Goal: Find specific page/section: Find specific page/section

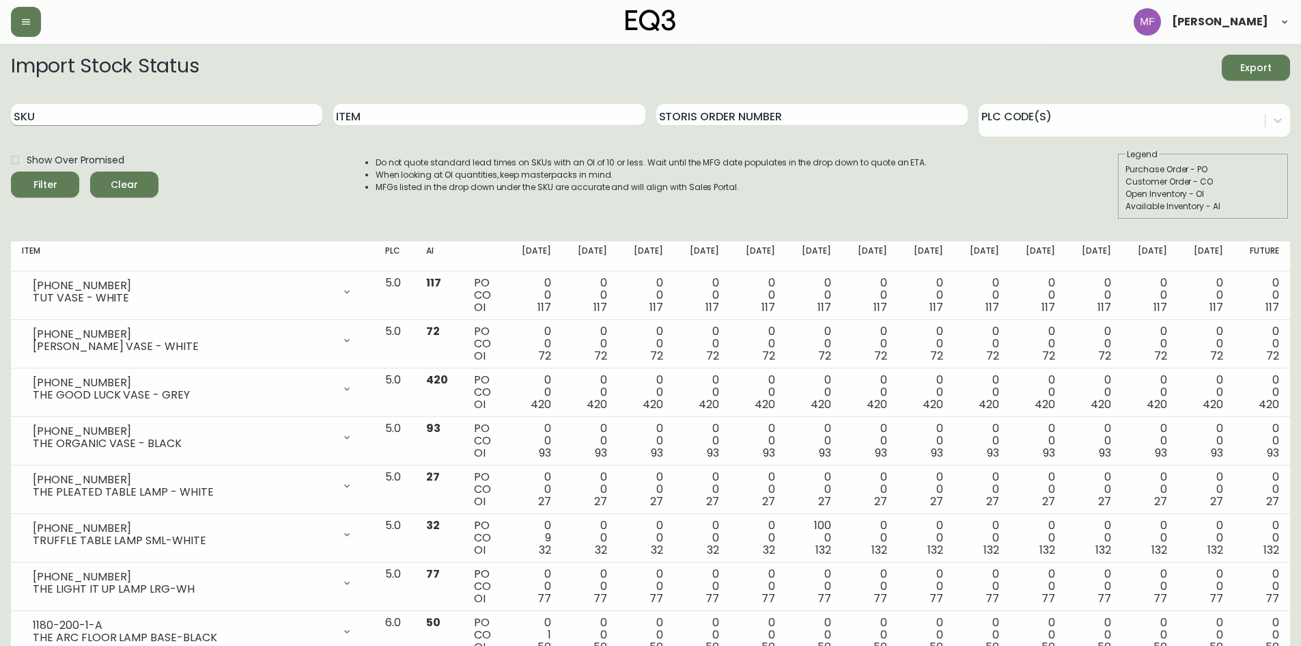
click at [79, 115] on input "SKU" at bounding box center [167, 115] width 312 height 22
paste input "3020-210"
click at [11, 171] on button "Filter" at bounding box center [45, 184] width 68 height 26
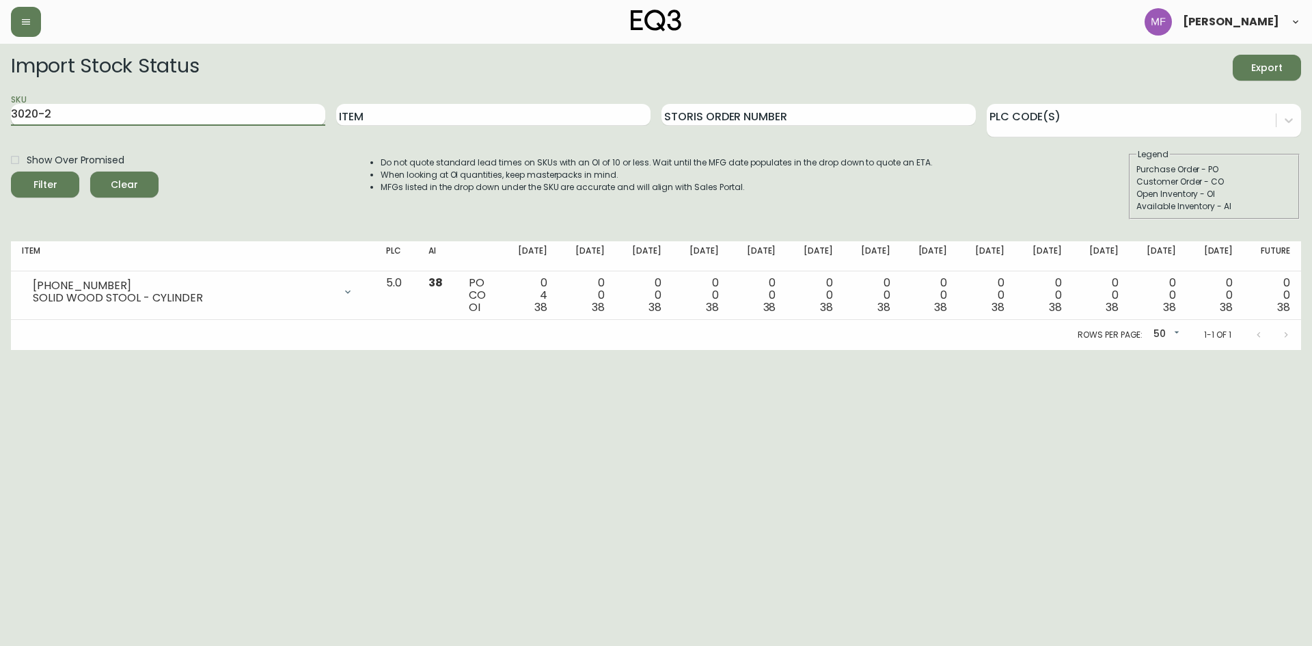
type input "3020-2"
click at [11, 171] on button "Filter" at bounding box center [45, 184] width 68 height 26
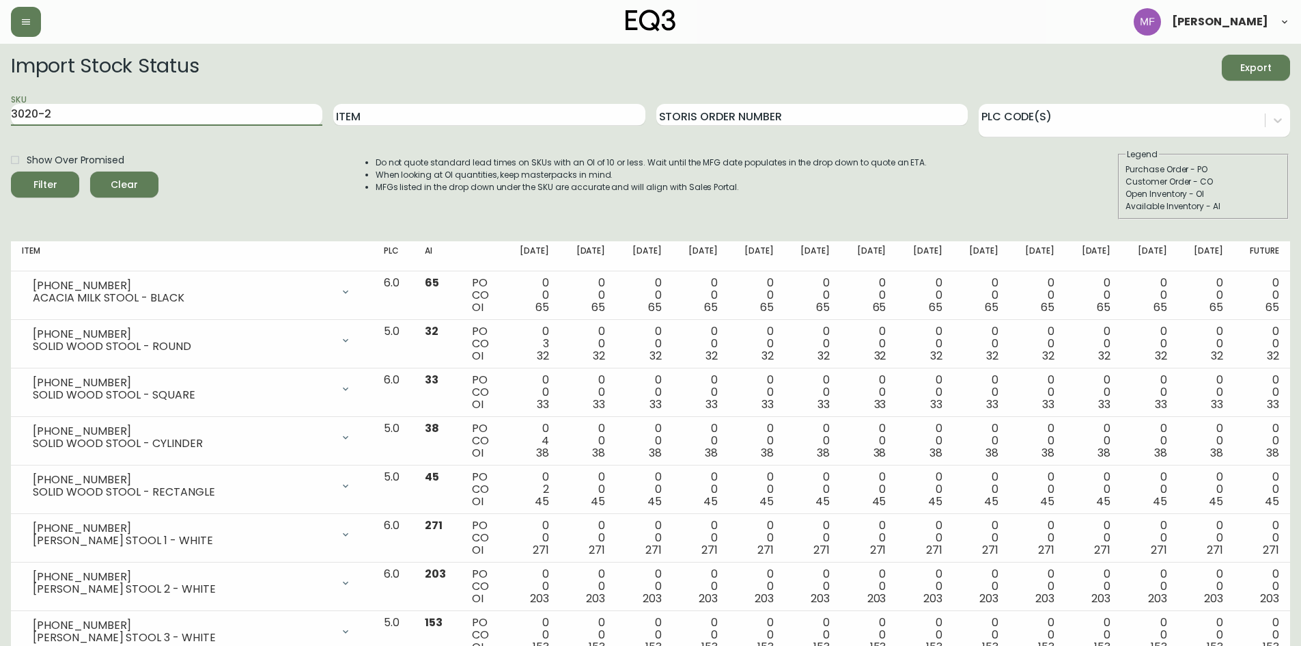
click at [137, 195] on button "Clear" at bounding box center [124, 184] width 68 height 26
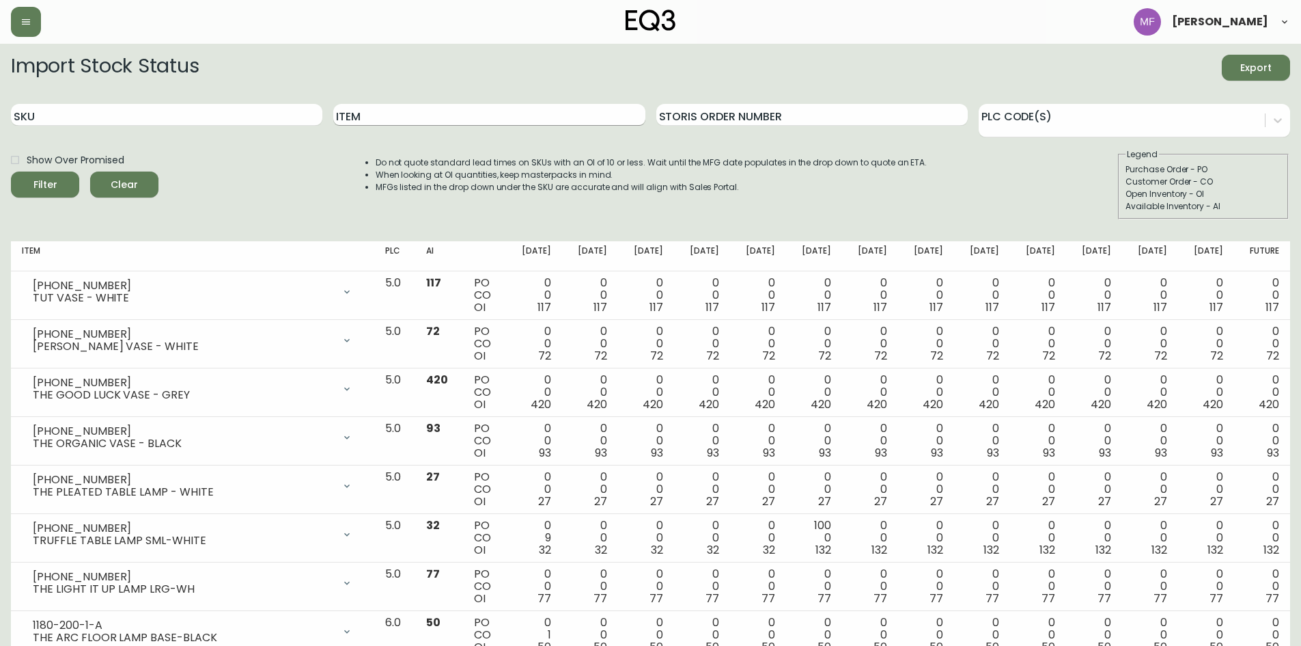
click at [450, 111] on input "Item" at bounding box center [489, 115] width 312 height 22
type input "solid teak"
click at [11, 171] on button "Filter" at bounding box center [45, 184] width 68 height 26
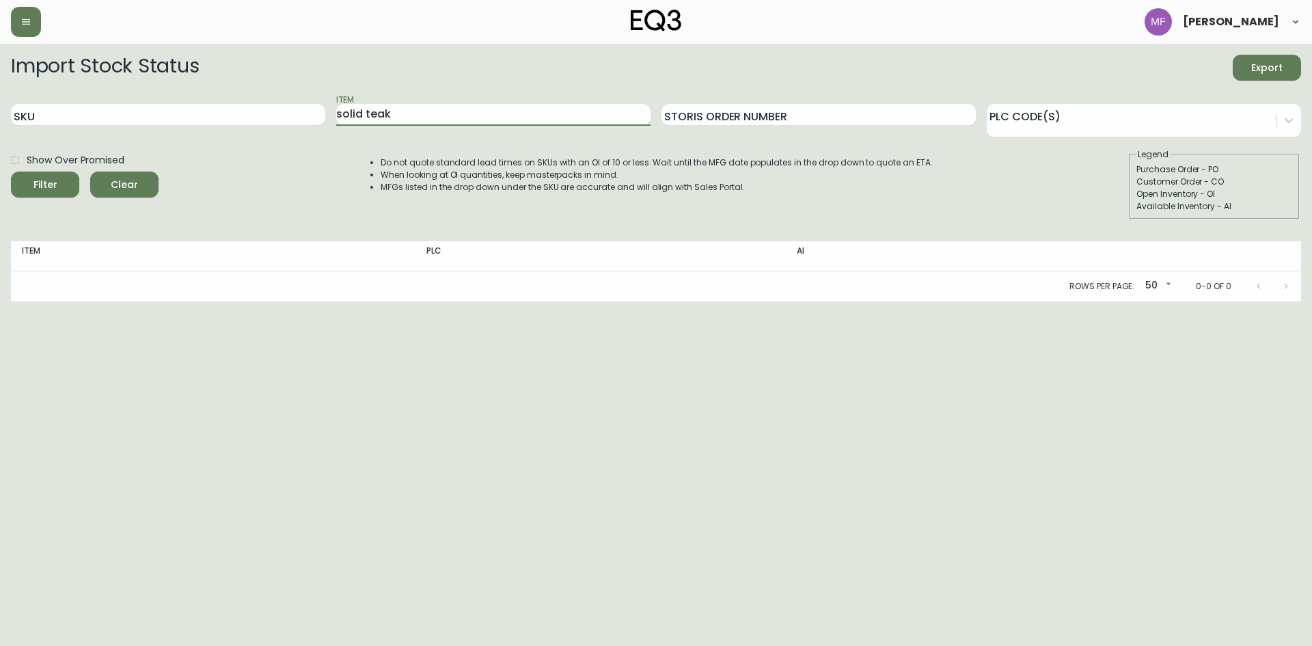
drag, startPoint x: 352, startPoint y: 129, endPoint x: 199, endPoint y: 147, distance: 154.0
click at [199, 147] on form "Import Stock Status Export SKU Item solid teak Storis Order Number PLC Code(s) …" at bounding box center [656, 137] width 1290 height 165
click at [186, 123] on input "SKU" at bounding box center [168, 115] width 314 height 22
paste input "3020-210"
type input "3020-210"
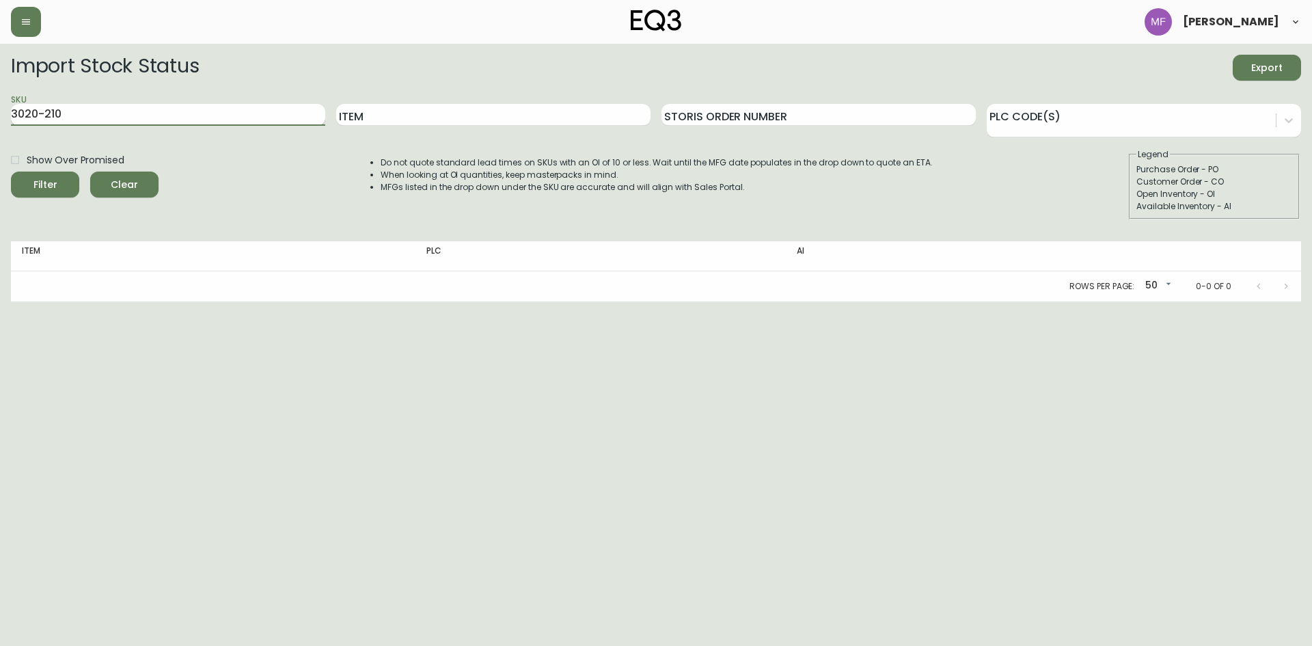
click at [11, 171] on button "Filter" at bounding box center [45, 184] width 68 height 26
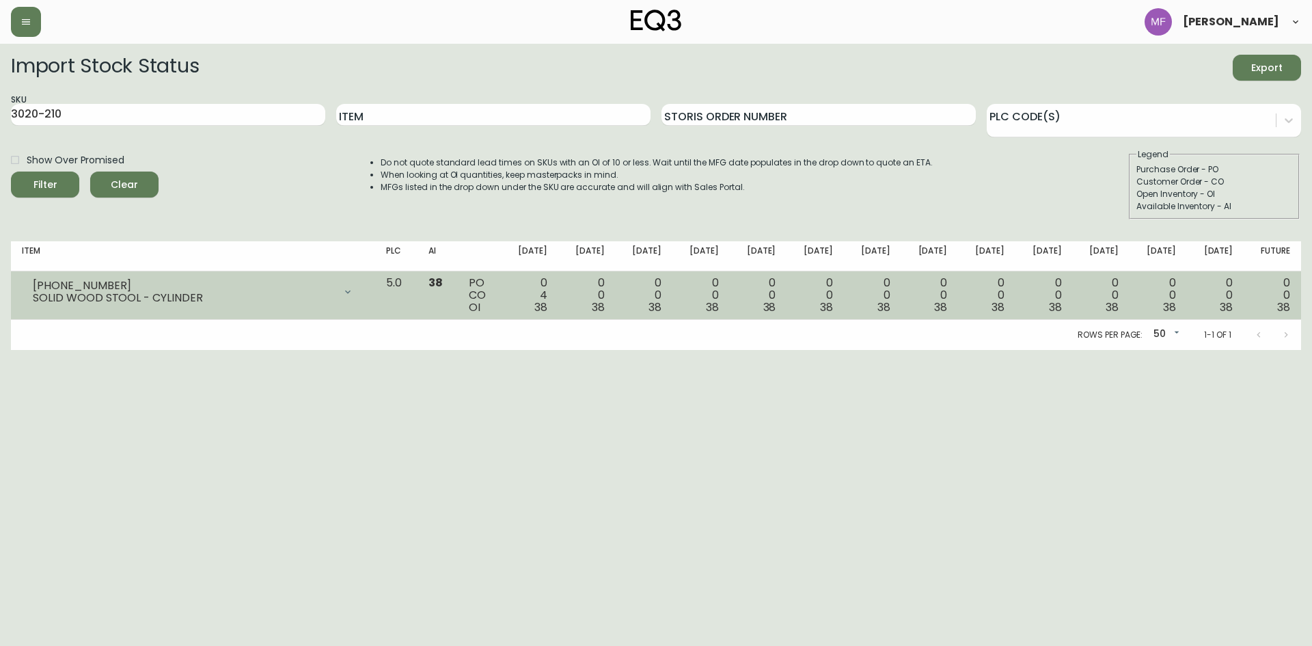
drag, startPoint x: 31, startPoint y: 296, endPoint x: 59, endPoint y: 296, distance: 28.0
click at [59, 296] on div "[PHONE_NUMBER] SOLID WOOD STOOL - CYLINDER" at bounding box center [193, 292] width 342 height 30
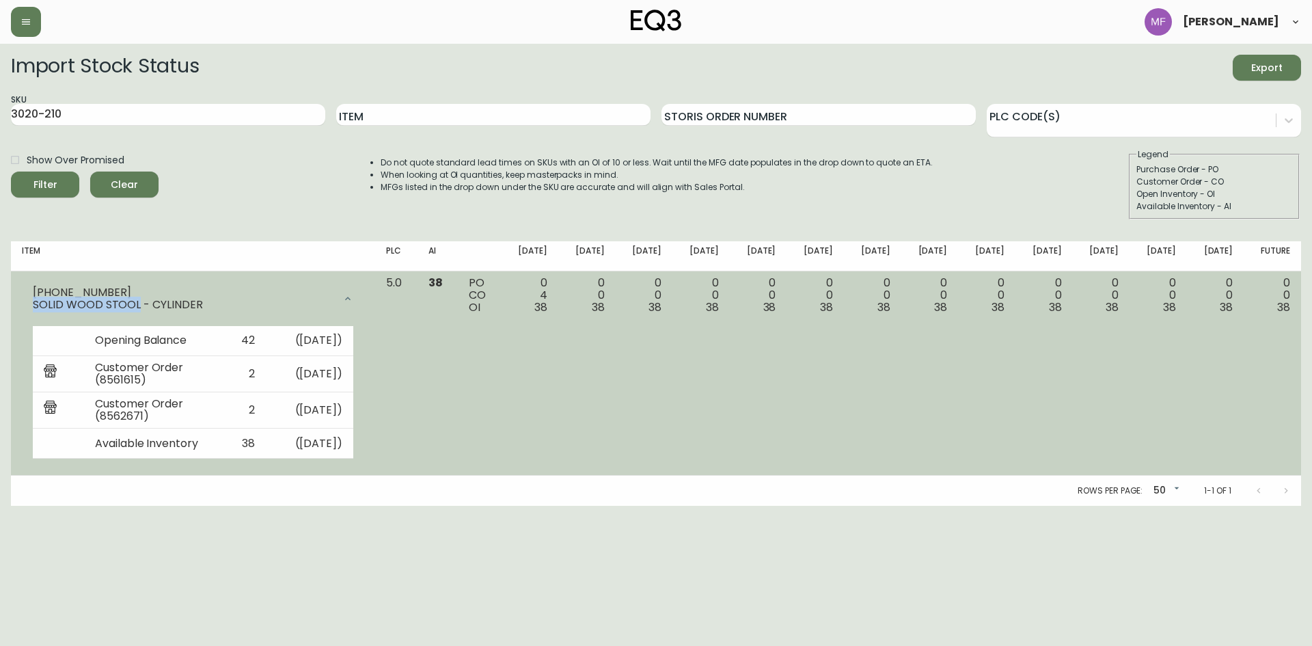
drag, startPoint x: 34, startPoint y: 303, endPoint x: 138, endPoint y: 304, distance: 103.8
click at [138, 304] on div "SOLID WOOD STOOL - CYLINDER" at bounding box center [183, 305] width 301 height 12
copy div "SOLID WOOD STOOL"
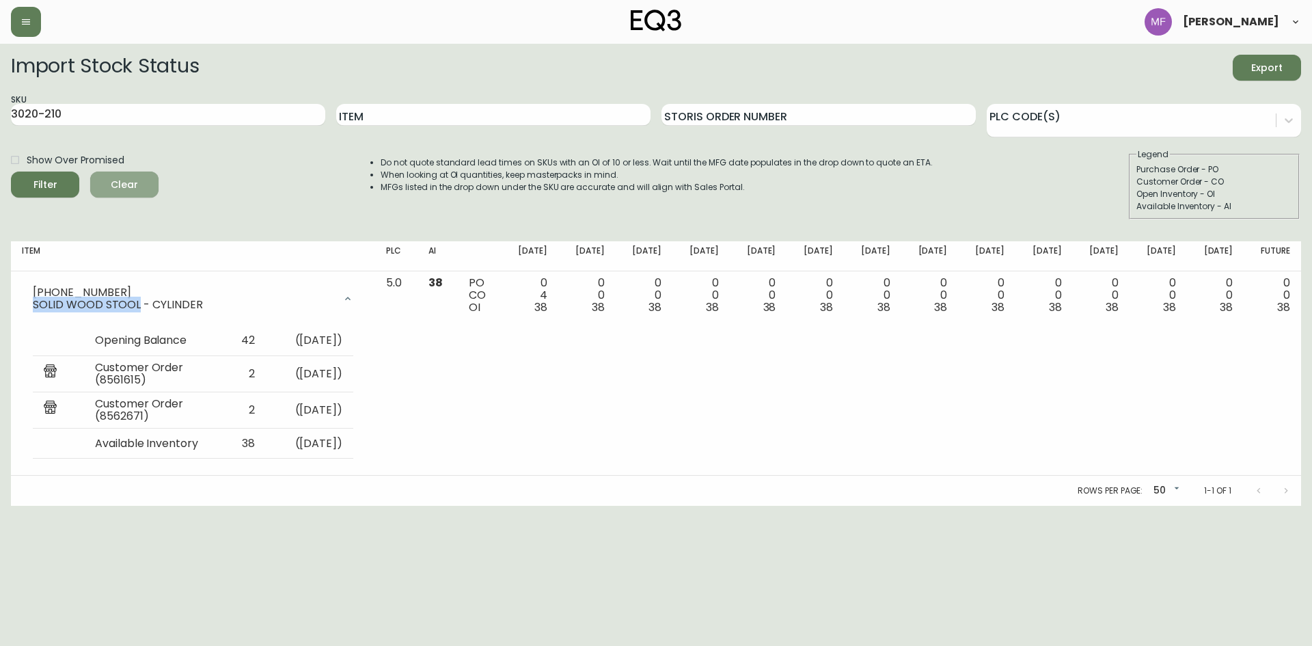
click at [128, 189] on span "Clear" at bounding box center [124, 184] width 46 height 17
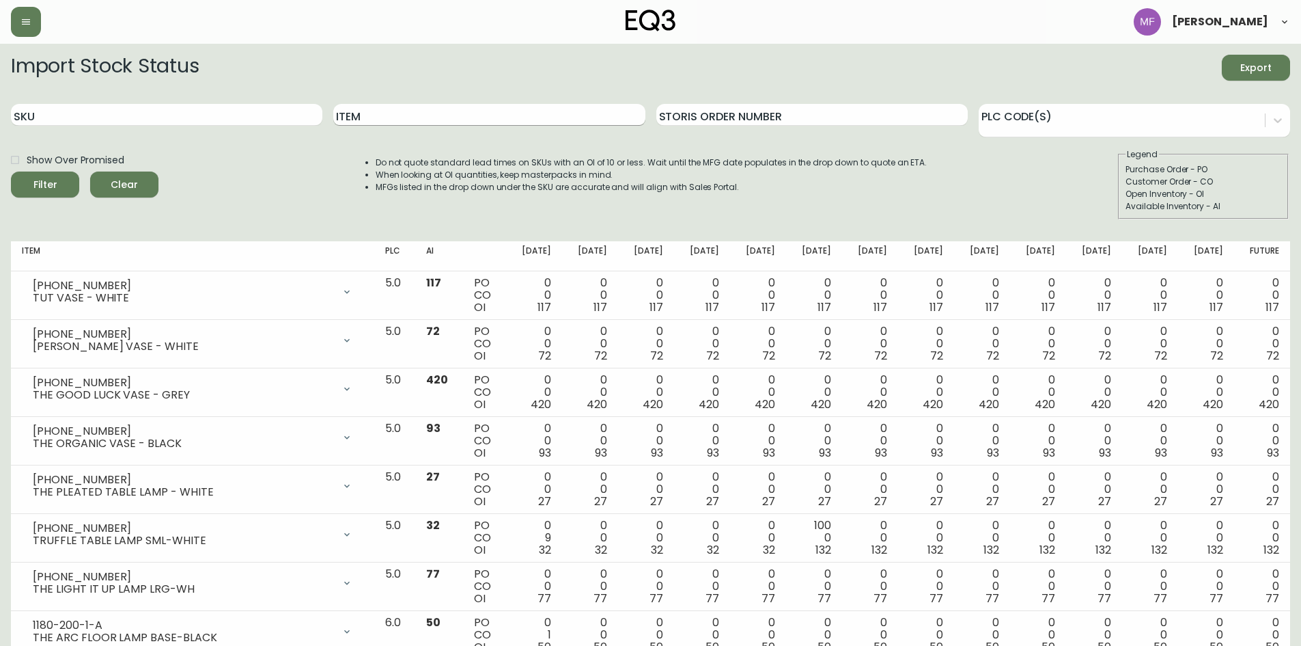
click at [354, 117] on input "Item" at bounding box center [489, 115] width 312 height 22
paste input "SOLID WOOD STOOL"
type input "SOLID WOOD STOOL"
click at [11, 171] on button "Filter" at bounding box center [45, 184] width 68 height 26
